Goal: Information Seeking & Learning: Learn about a topic

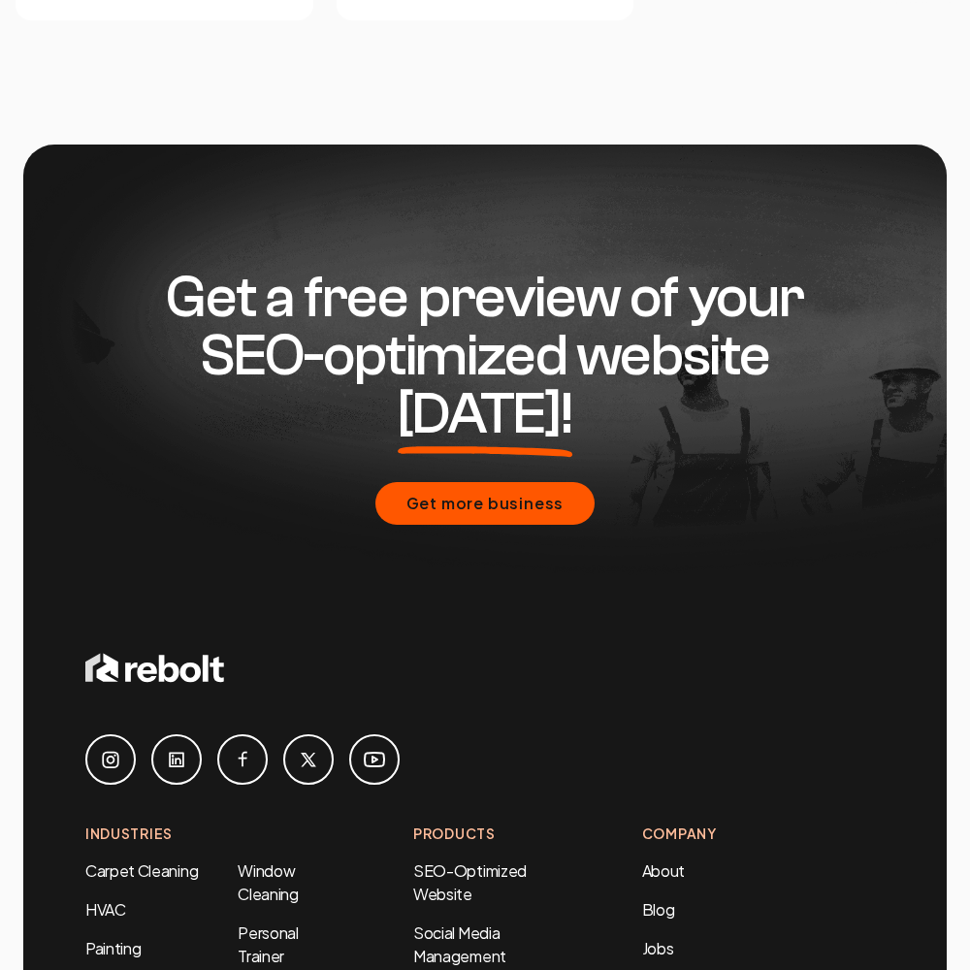
scroll to position [8302, 0]
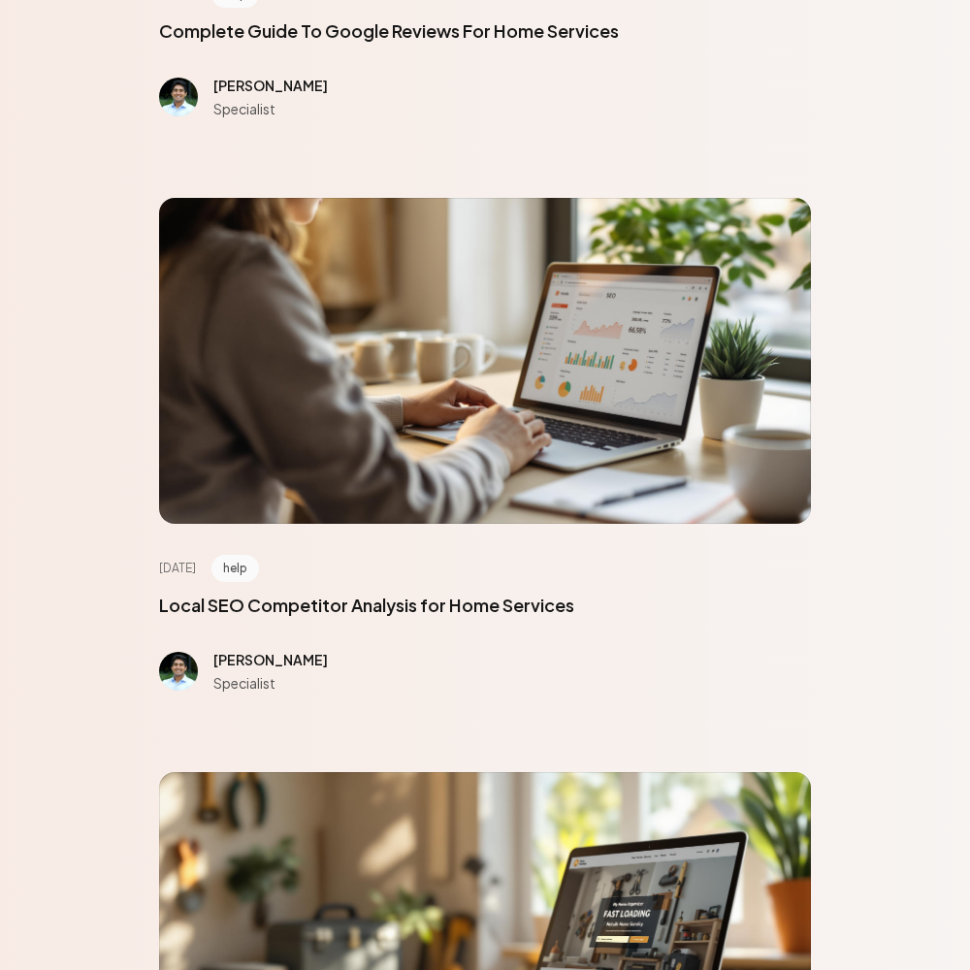
scroll to position [8730, 0]
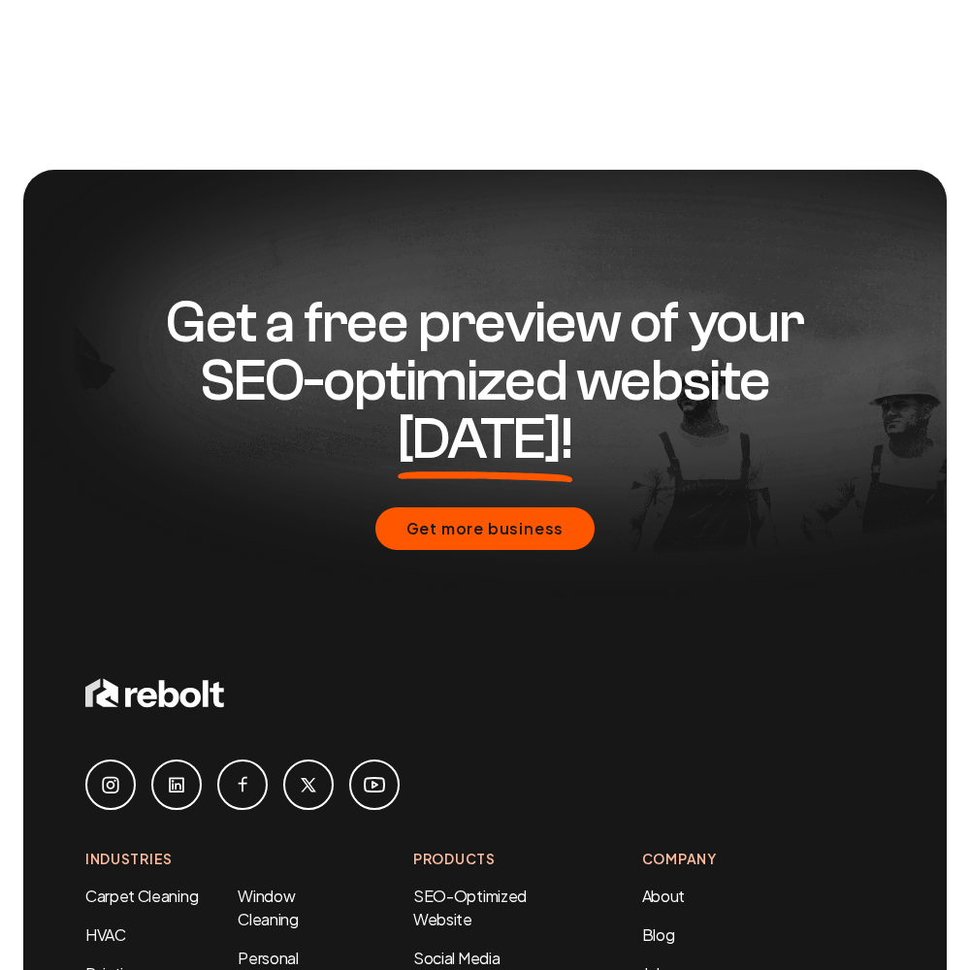
scroll to position [1584, 0]
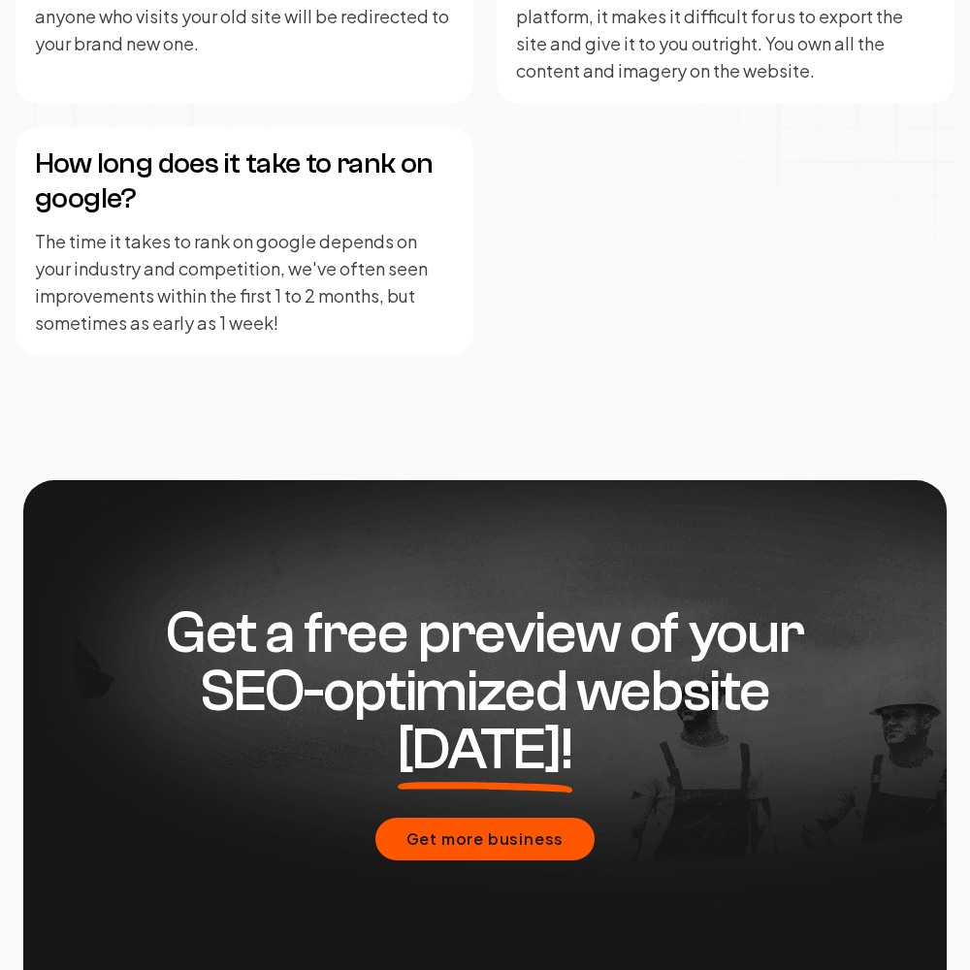
scroll to position [4777, 0]
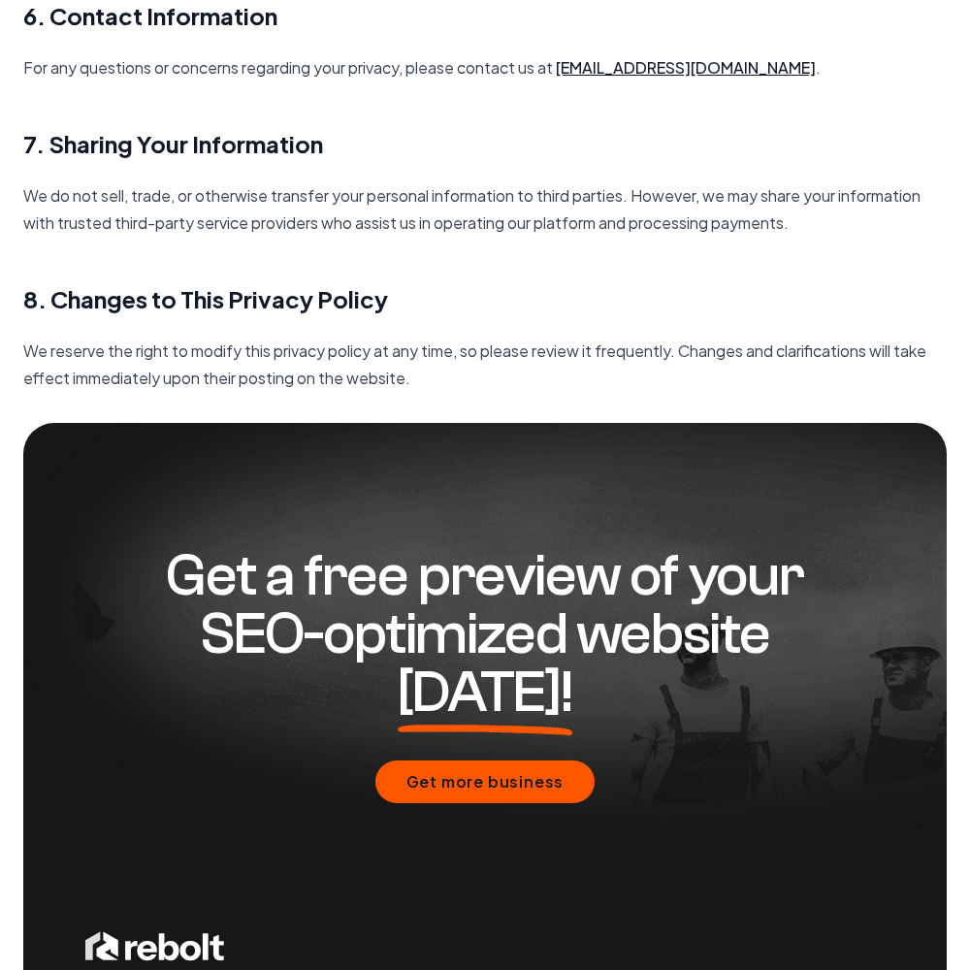
scroll to position [2807, 0]
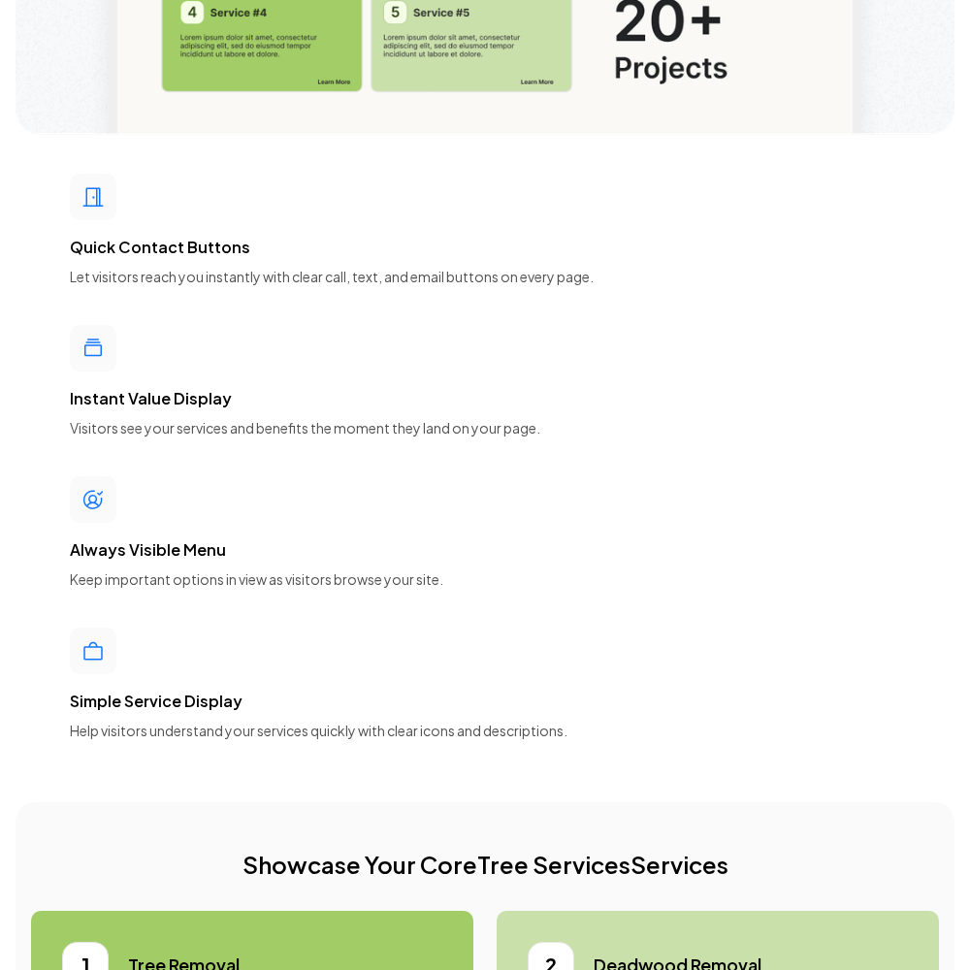
scroll to position [8730, 0]
